Goal: Find contact information: Find contact information

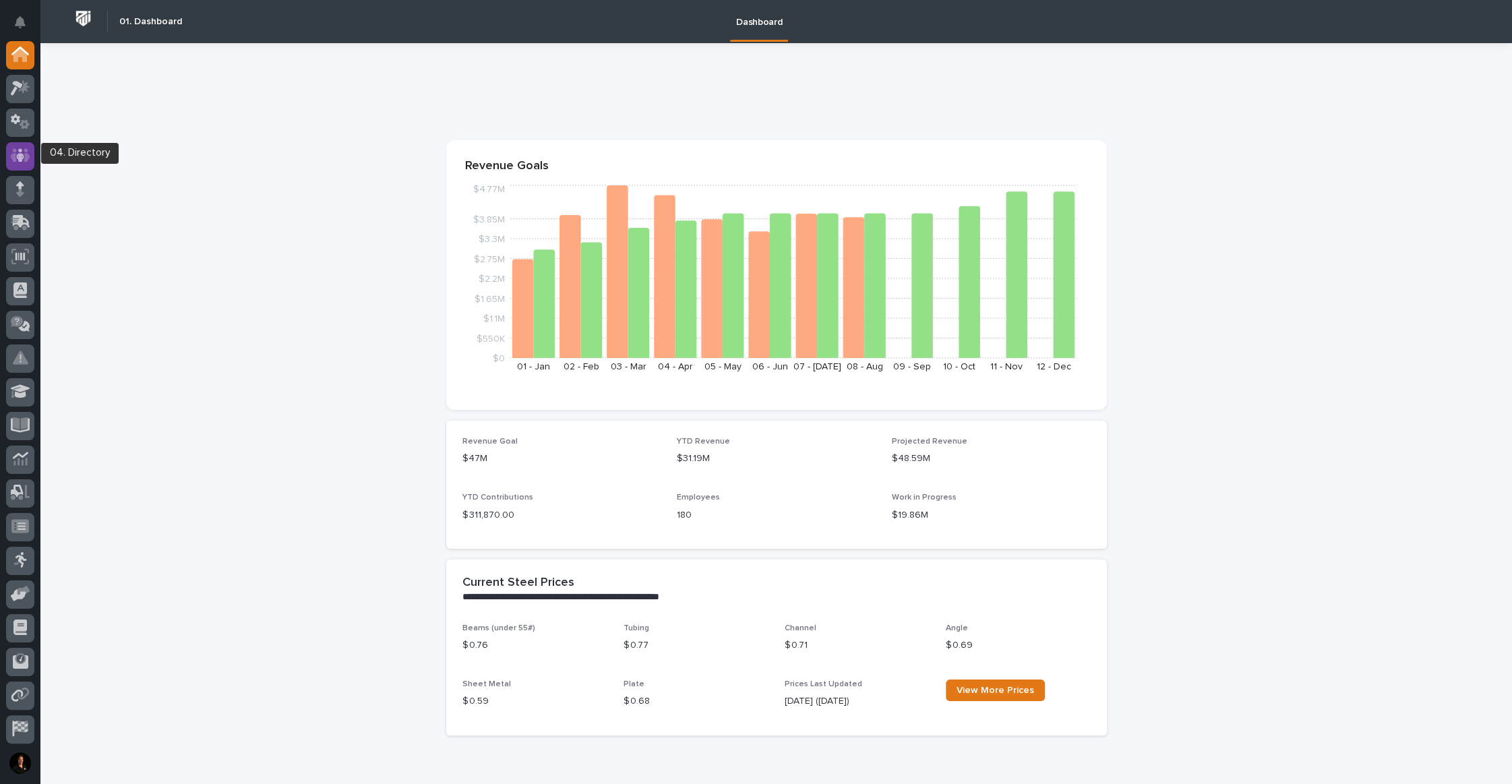
click at [17, 163] on icon at bounding box center [21, 155] width 20 height 15
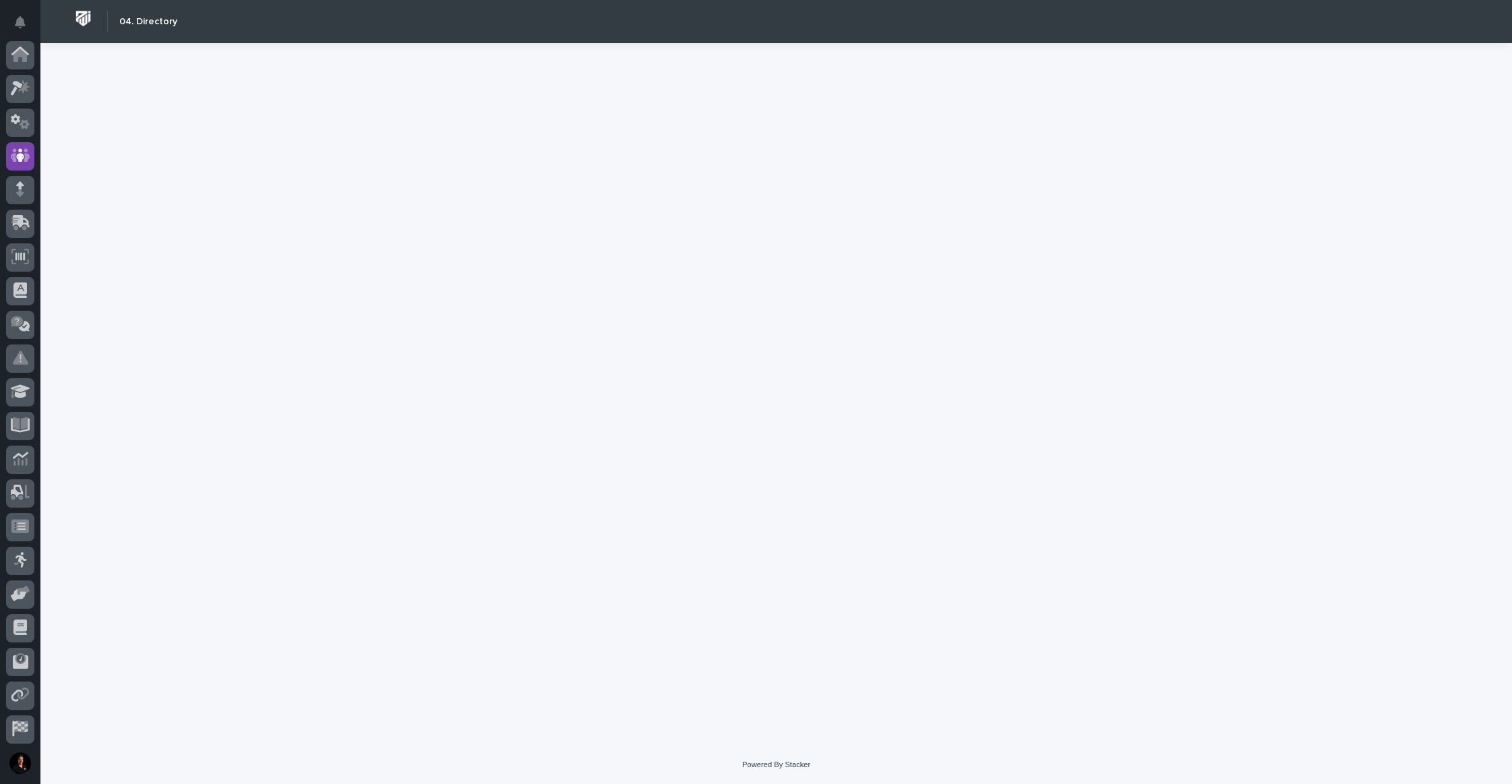
scroll to position [69, 0]
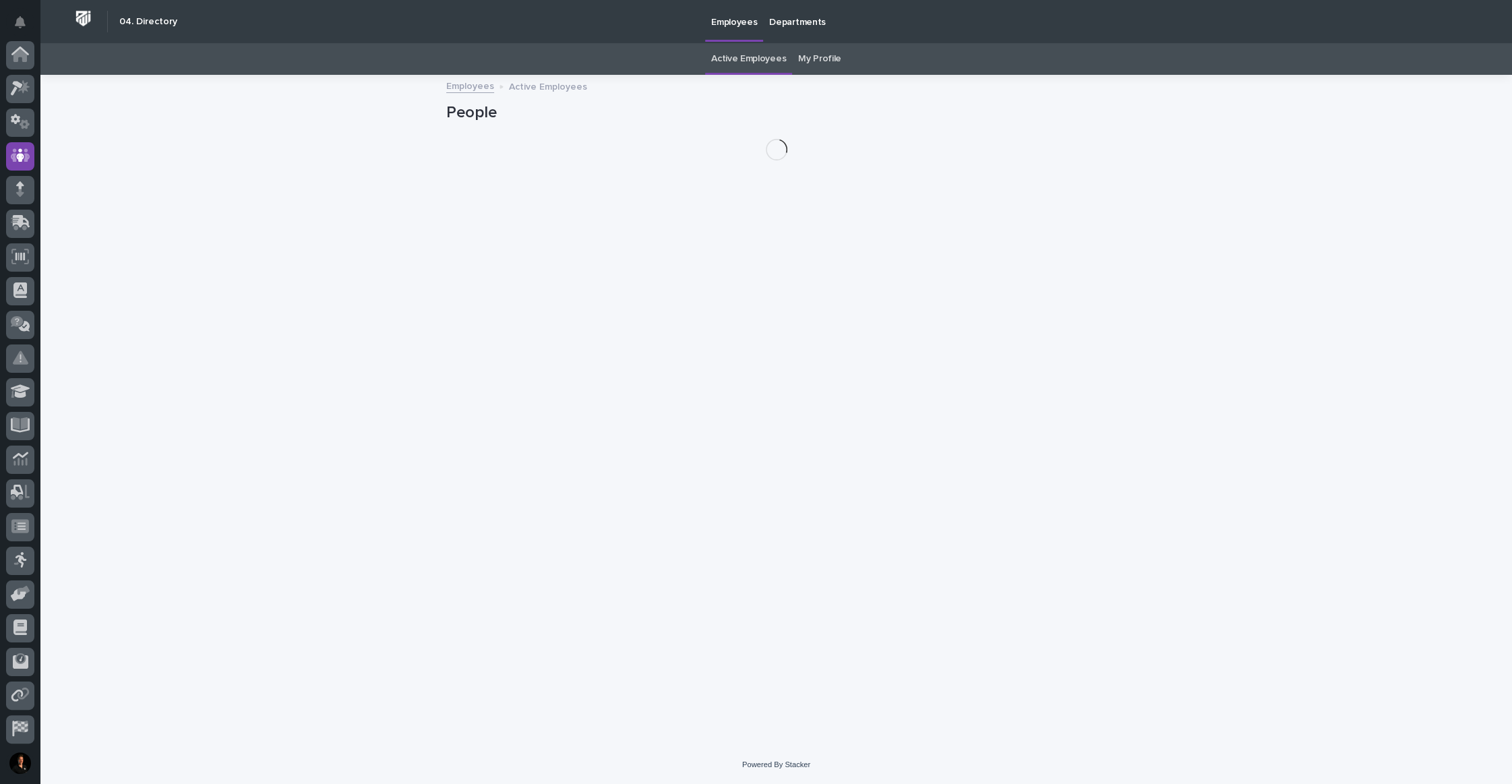
scroll to position [69, 0]
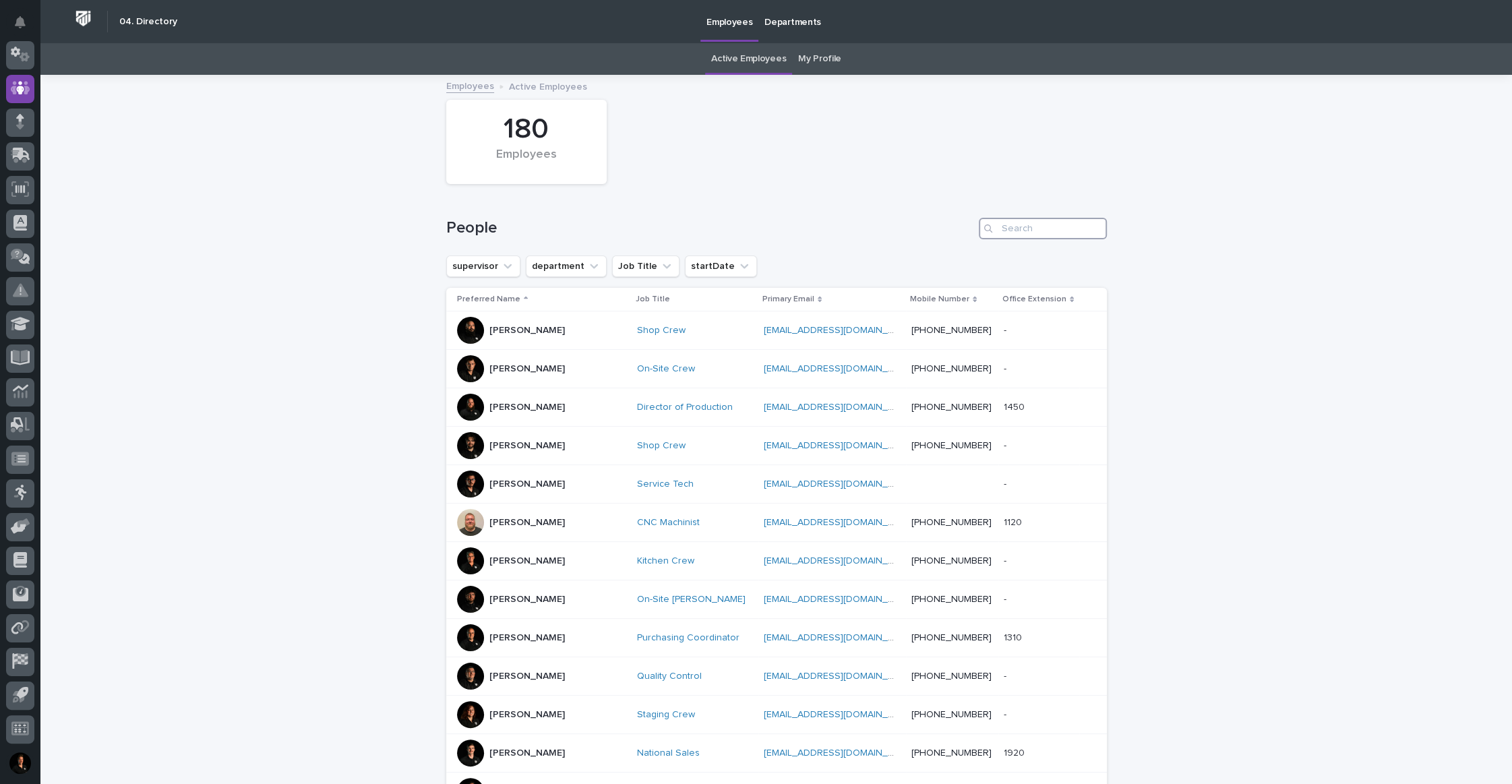
click at [1019, 239] on input "Search" at bounding box center [1043, 228] width 128 height 21
paste input "[PERSON_NAME]"
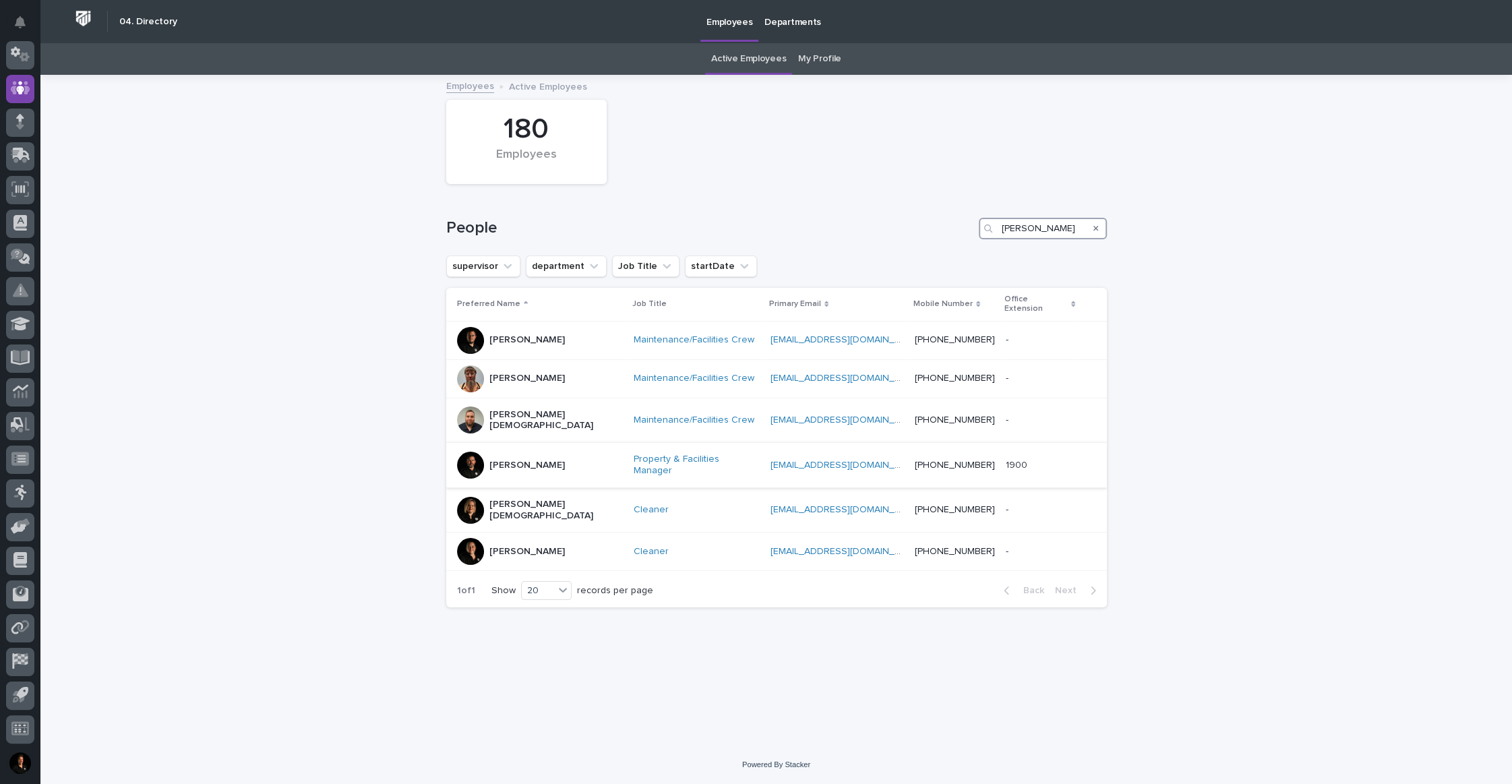
type input "[PERSON_NAME]"
click at [531, 471] on p "[PERSON_NAME]" at bounding box center [527, 465] width 76 height 11
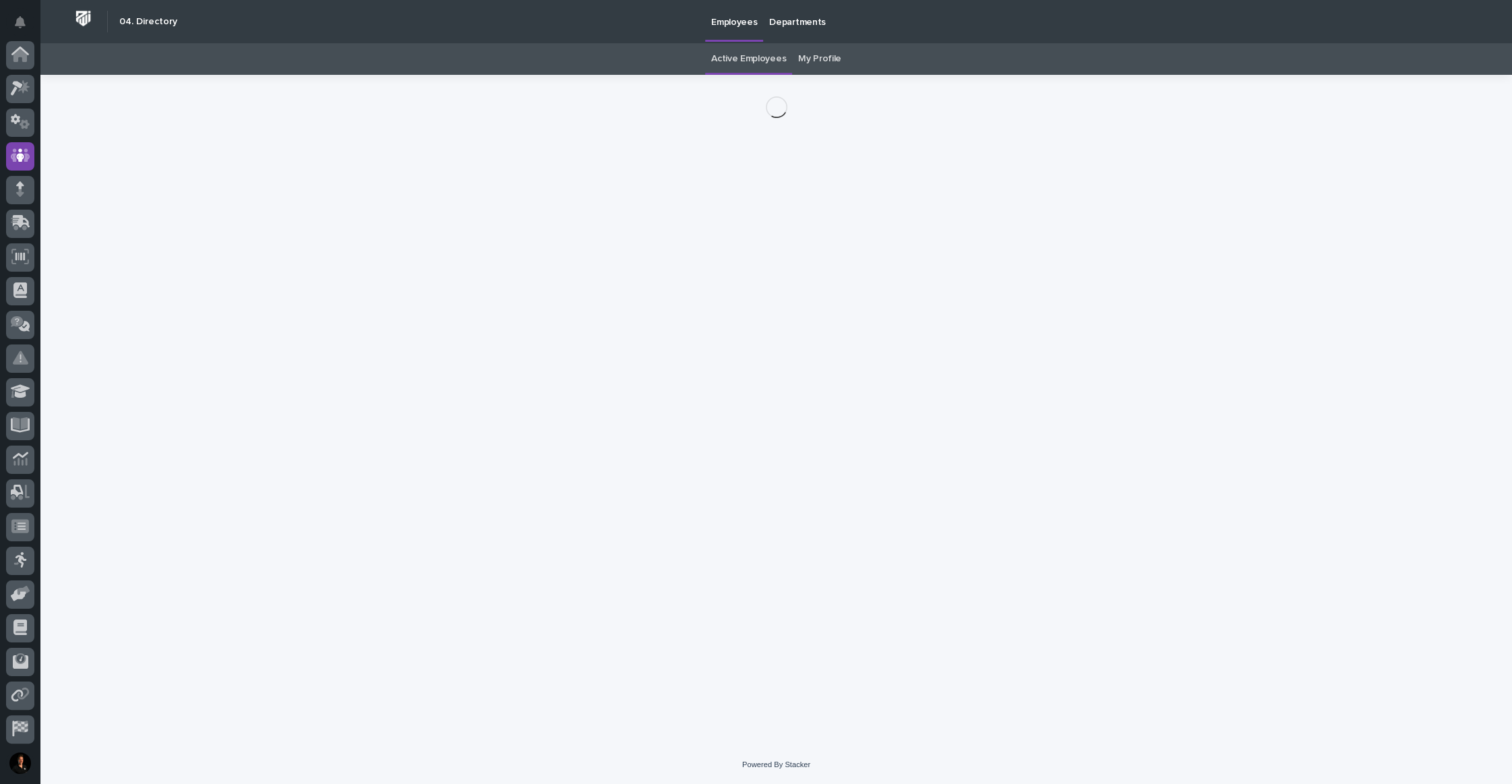
scroll to position [69, 0]
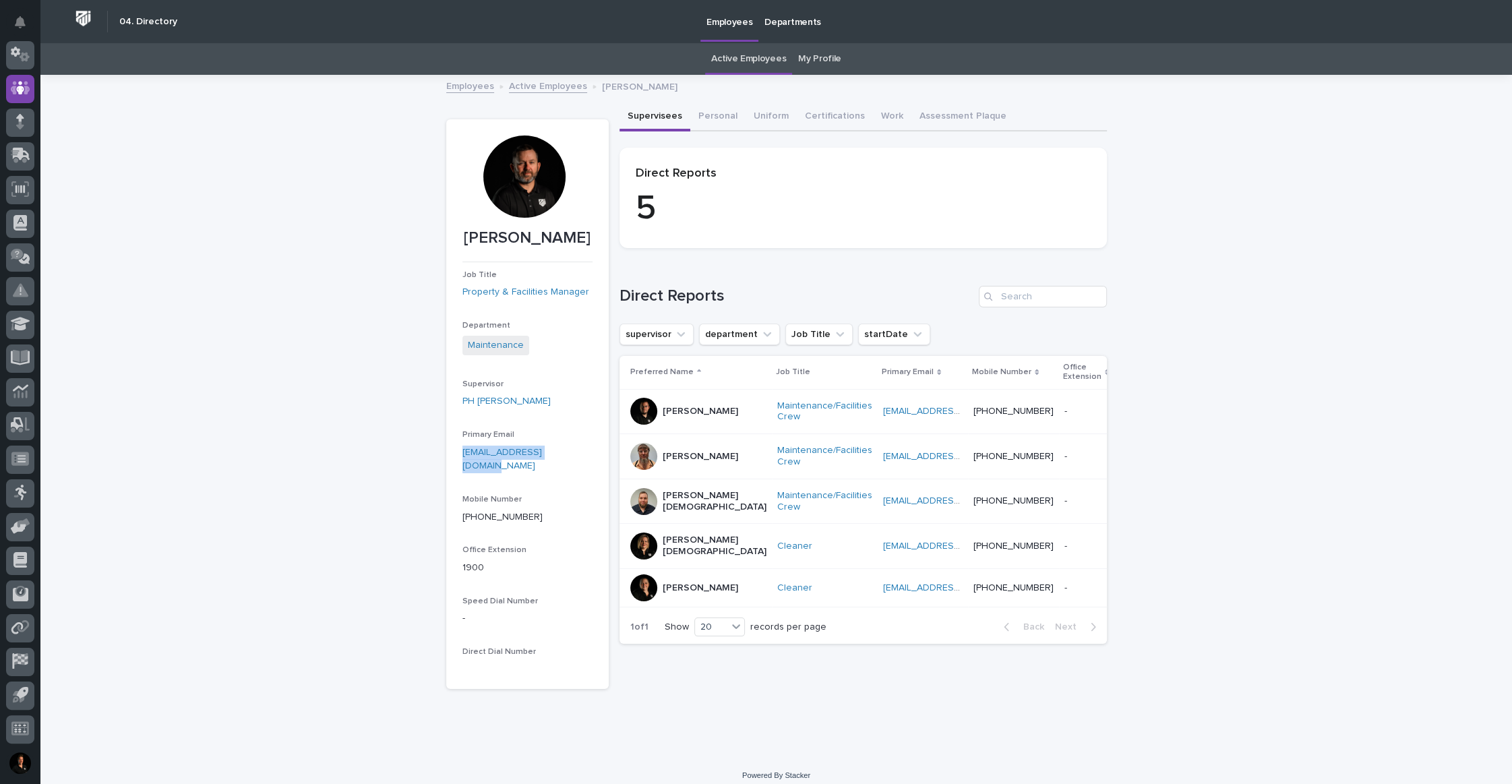
drag, startPoint x: 503, startPoint y: 582, endPoint x: 451, endPoint y: 567, distance: 54.1
click at [451, 567] on section "[PERSON_NAME] Job Title Property & Facilities Manager Department Maintenance Su…" at bounding box center [527, 404] width 163 height 569
copy link "[EMAIL_ADDRESS][DOMAIN_NAME]"
click at [18, 26] on icon "Notifications" at bounding box center [20, 22] width 11 height 12
click at [11, 118] on div at bounding box center [20, 122] width 28 height 28
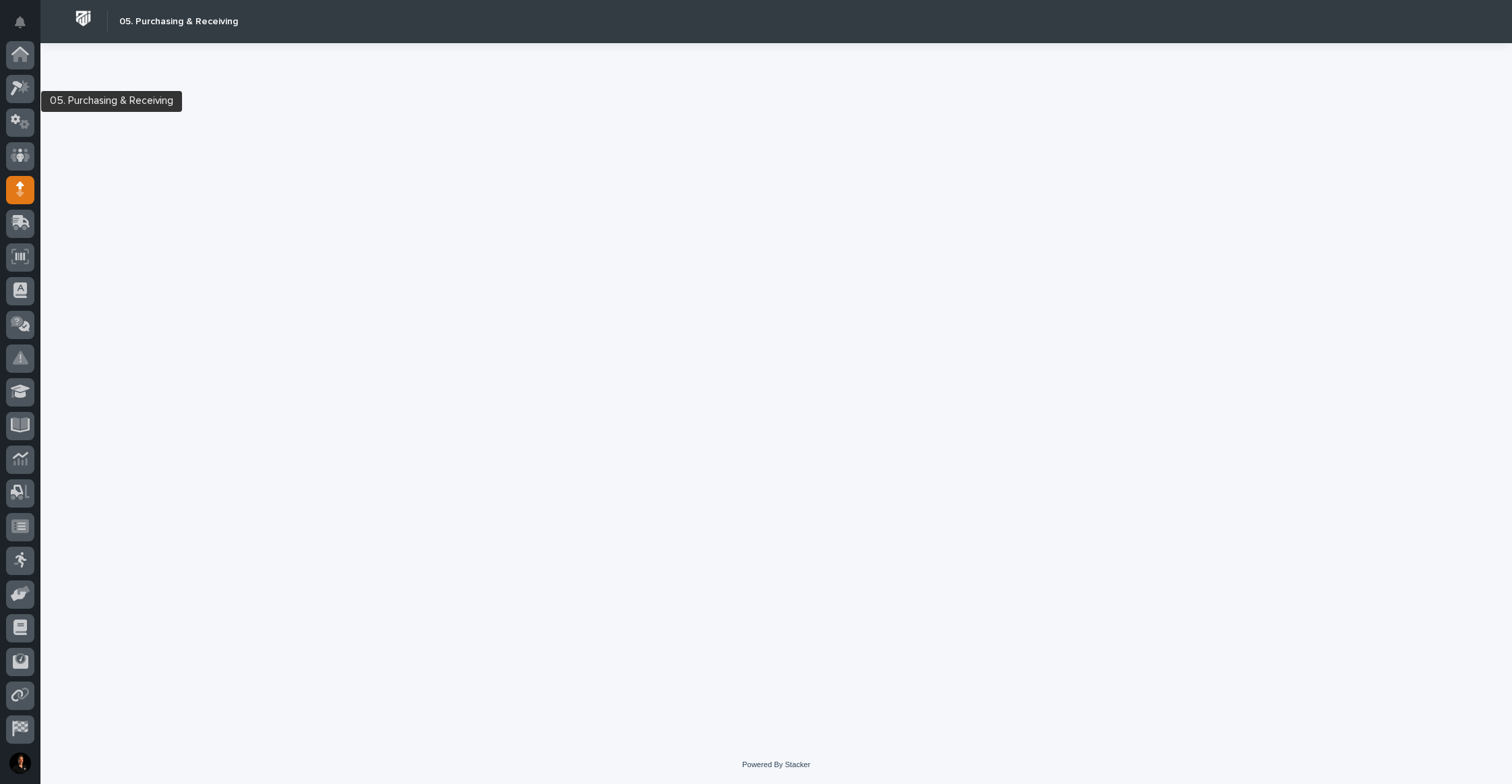
scroll to position [69, 0]
